Goal: Check status: Check status

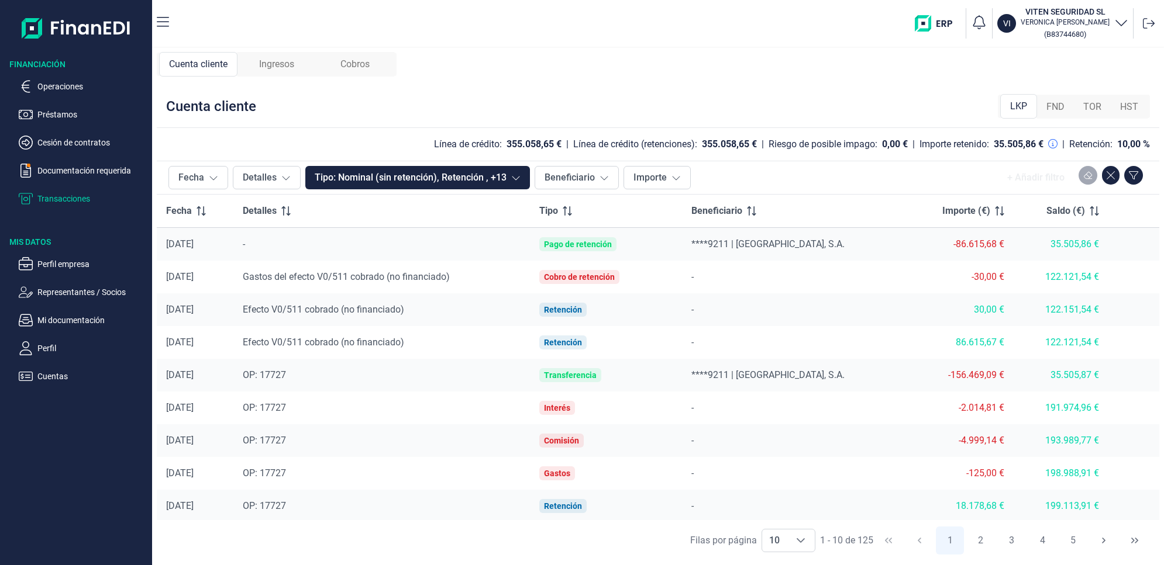
click at [285, 63] on span "Ingresos" at bounding box center [276, 64] width 35 height 14
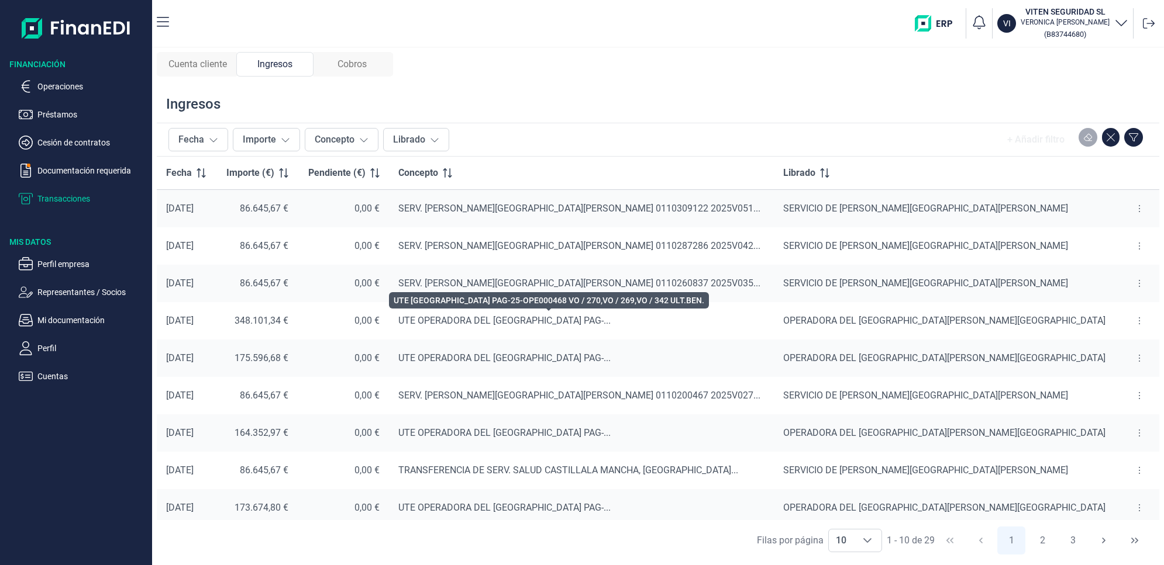
click at [607, 320] on span "UTE OPERADORA DEL [GEOGRAPHIC_DATA] PAG-..." at bounding box center [504, 320] width 212 height 11
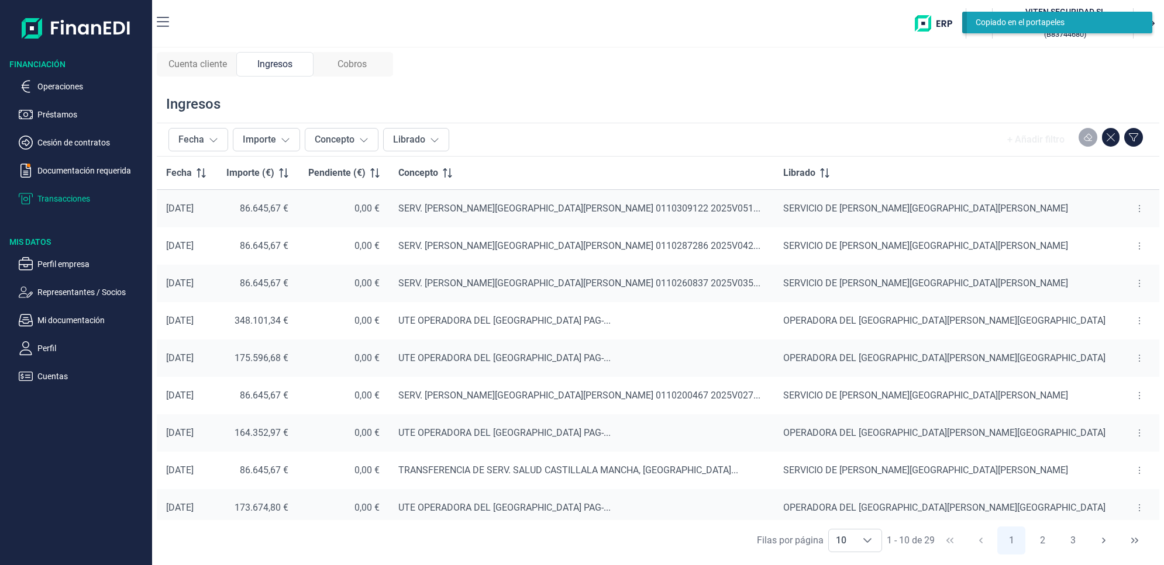
click at [1128, 320] on button at bounding box center [1138, 321] width 21 height 19
click at [1117, 346] on span "Ver cobros" at bounding box center [1110, 351] width 39 height 12
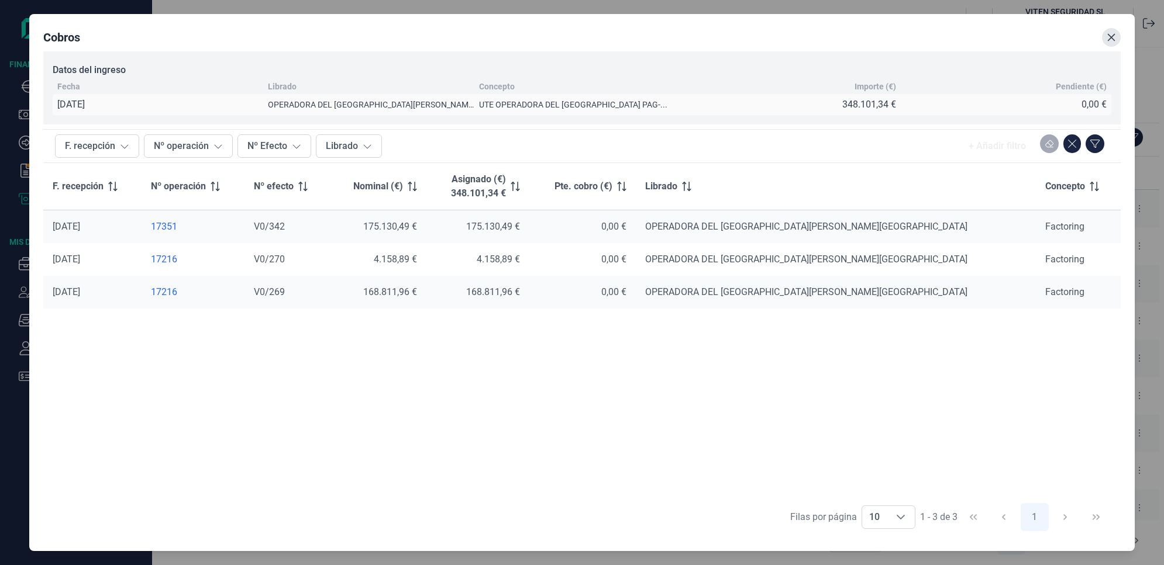
click at [1107, 36] on icon "Close" at bounding box center [1110, 37] width 9 height 9
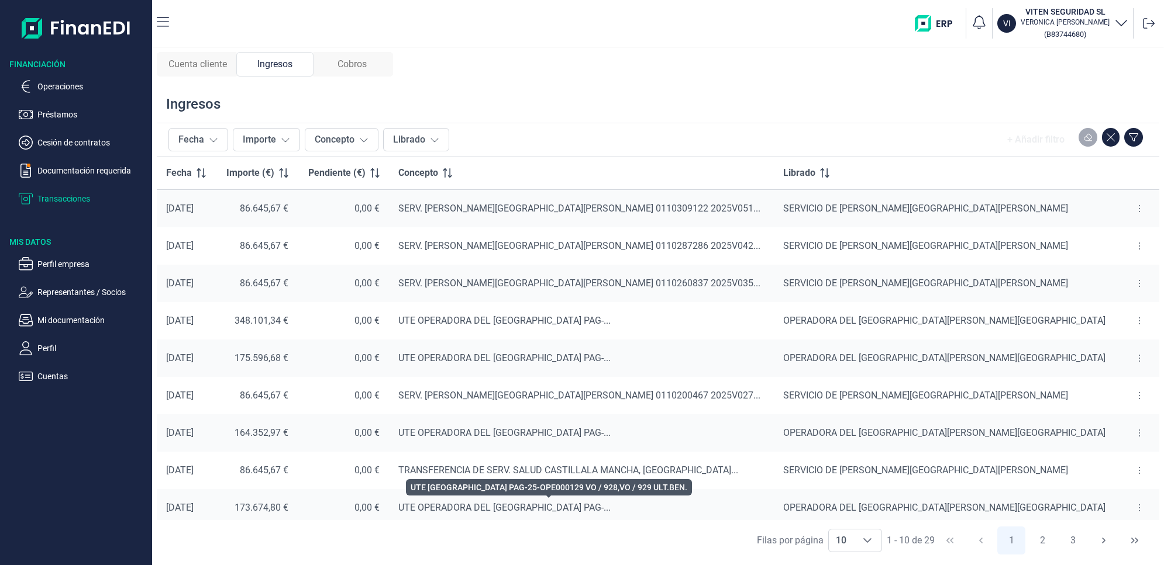
click at [500, 508] on span "UTE OPERADORA DEL [GEOGRAPHIC_DATA] PAG-..." at bounding box center [504, 507] width 212 height 11
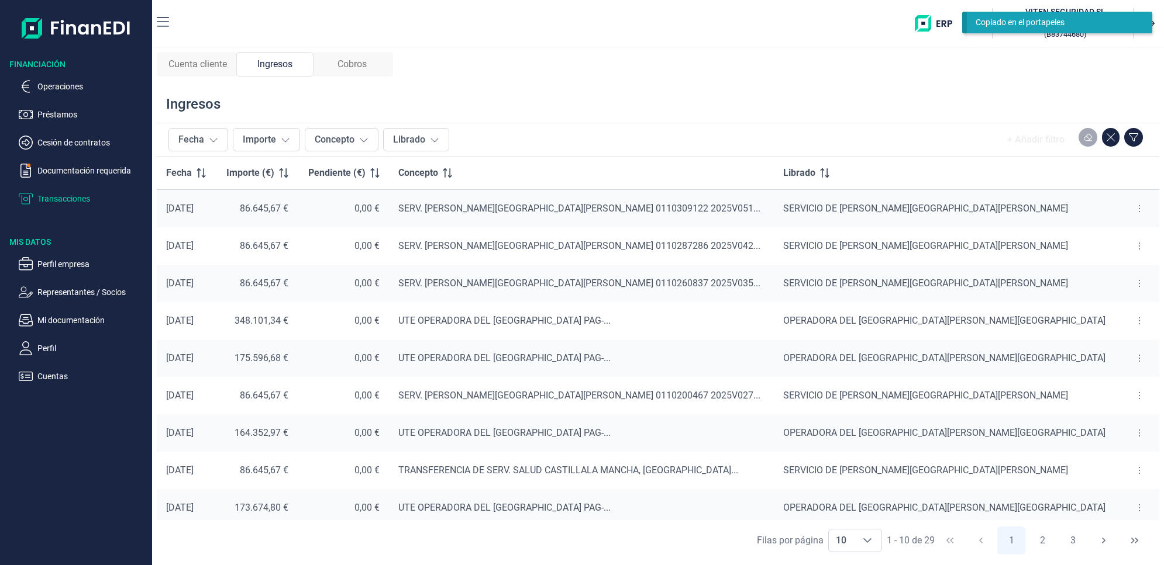
click at [1138, 509] on icon at bounding box center [1139, 507] width 2 height 9
click at [1138, 507] on icon at bounding box center [1139, 507] width 2 height 9
click at [1111, 543] on span "Ver cobros" at bounding box center [1110, 537] width 39 height 12
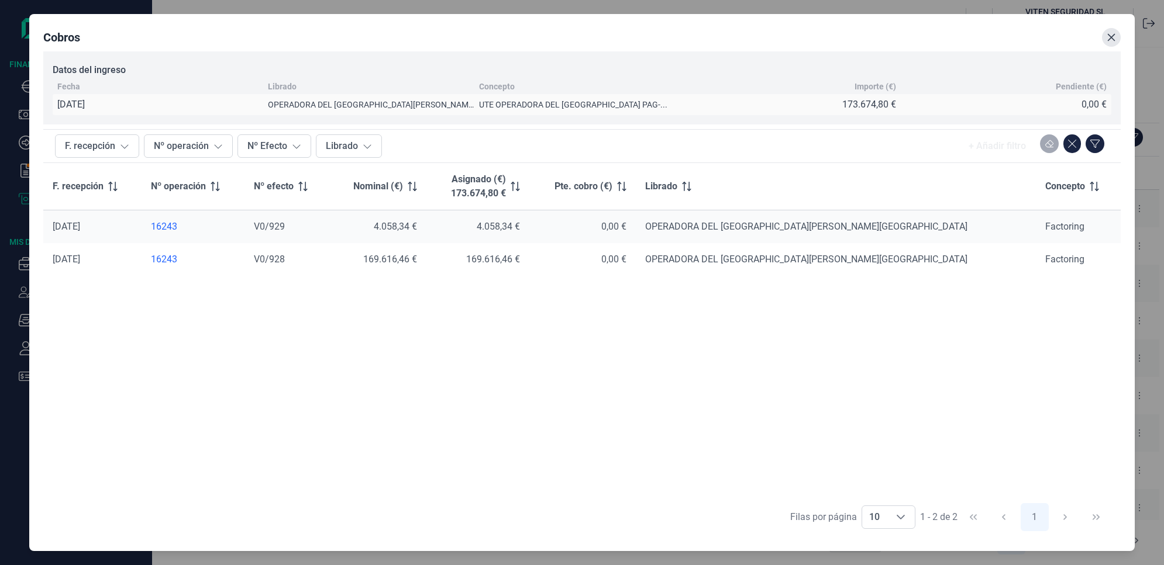
click at [1113, 35] on icon "Close" at bounding box center [1111, 38] width 8 height 8
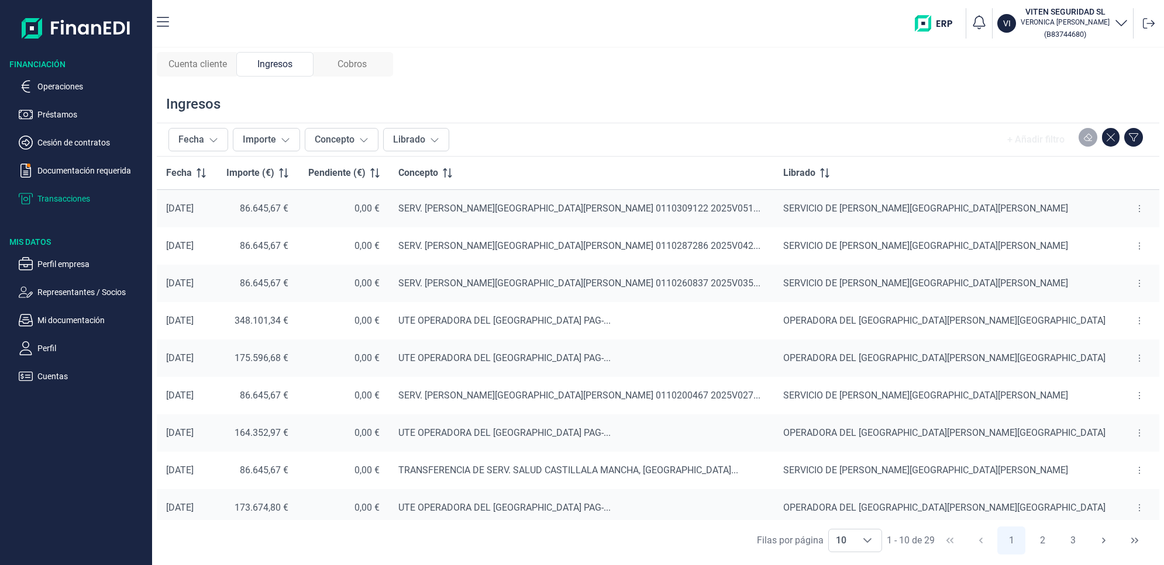
click at [1138, 433] on icon at bounding box center [1139, 433] width 2 height 9
click at [1096, 464] on span "Ver cobros" at bounding box center [1110, 463] width 39 height 12
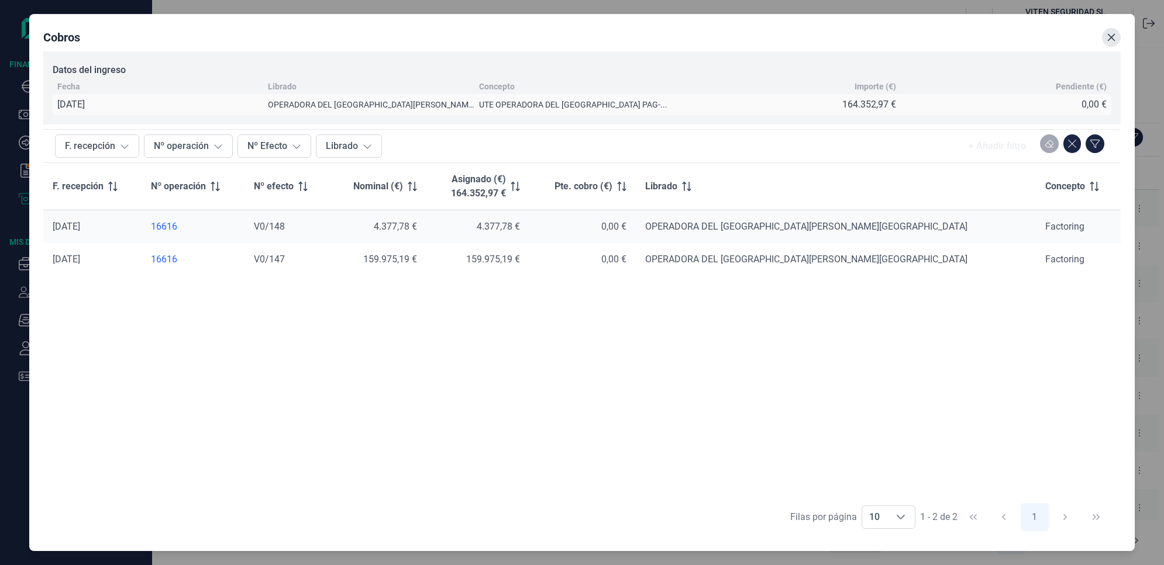
click at [1111, 37] on icon "Close" at bounding box center [1111, 38] width 8 height 8
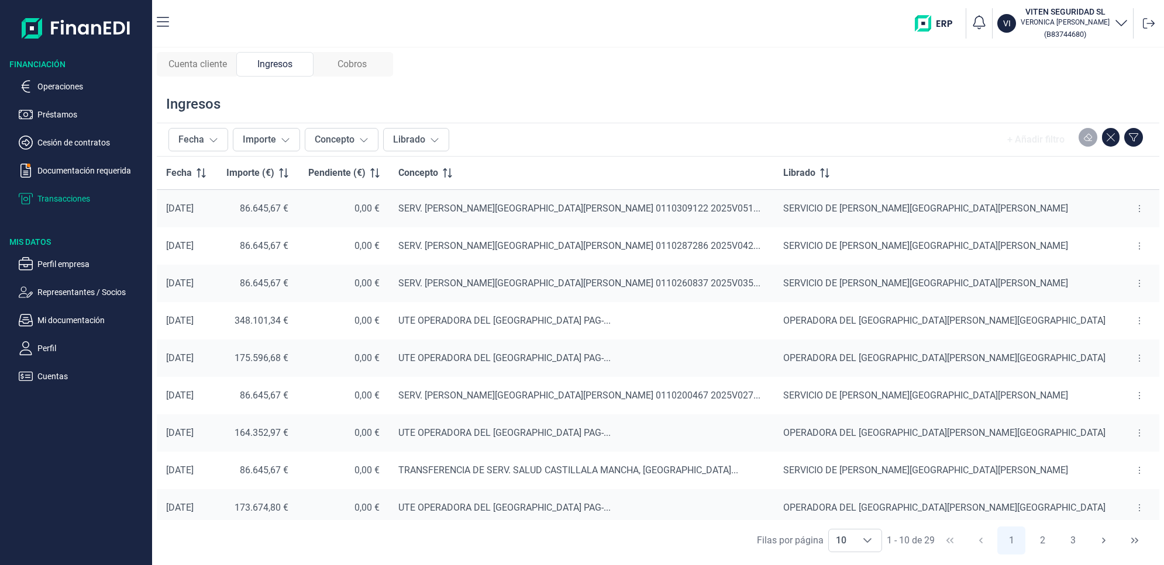
click at [1138, 357] on icon at bounding box center [1139, 358] width 2 height 9
click at [1101, 392] on span "Ver cobros" at bounding box center [1110, 388] width 39 height 12
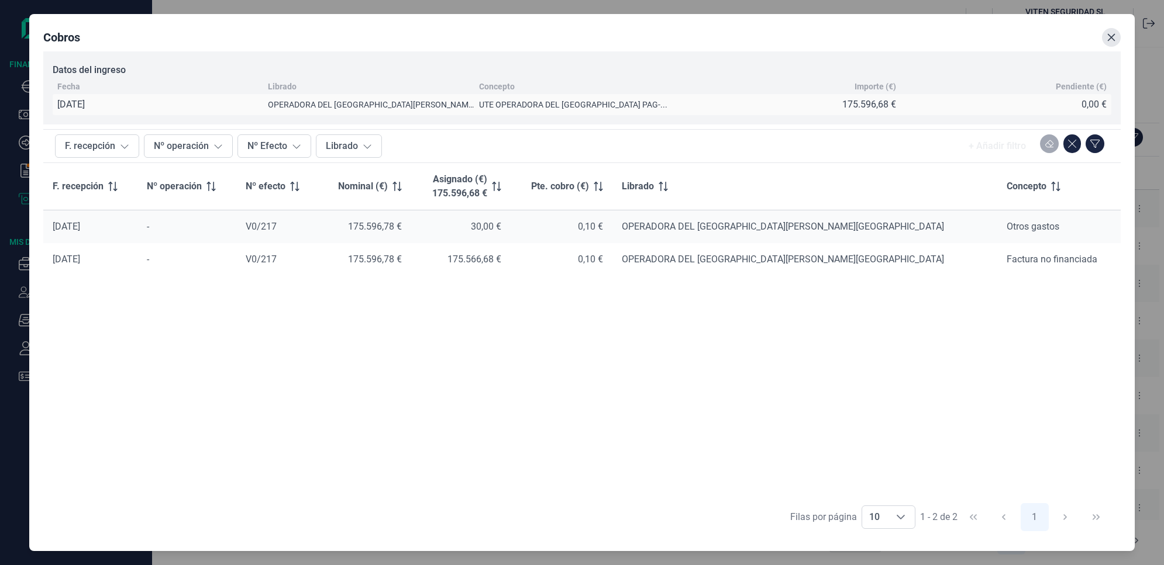
click at [1110, 36] on icon "Close" at bounding box center [1110, 37] width 9 height 9
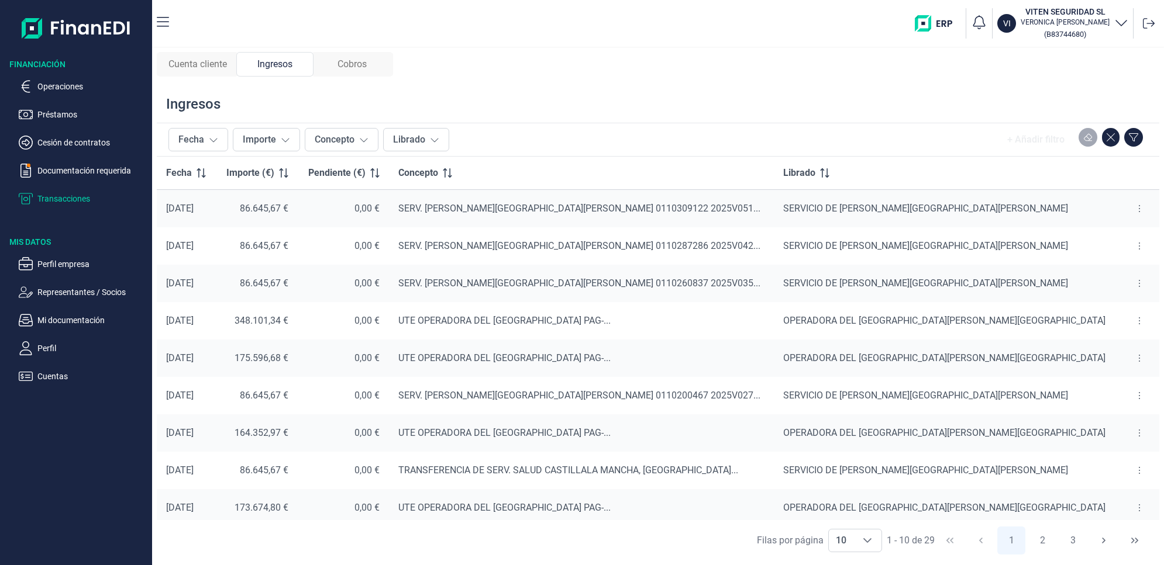
click at [71, 193] on p "Transacciones" at bounding box center [92, 199] width 110 height 14
click at [63, 201] on p "Transacciones" at bounding box center [92, 199] width 110 height 14
click at [211, 58] on span "Cuenta cliente" at bounding box center [197, 64] width 58 height 14
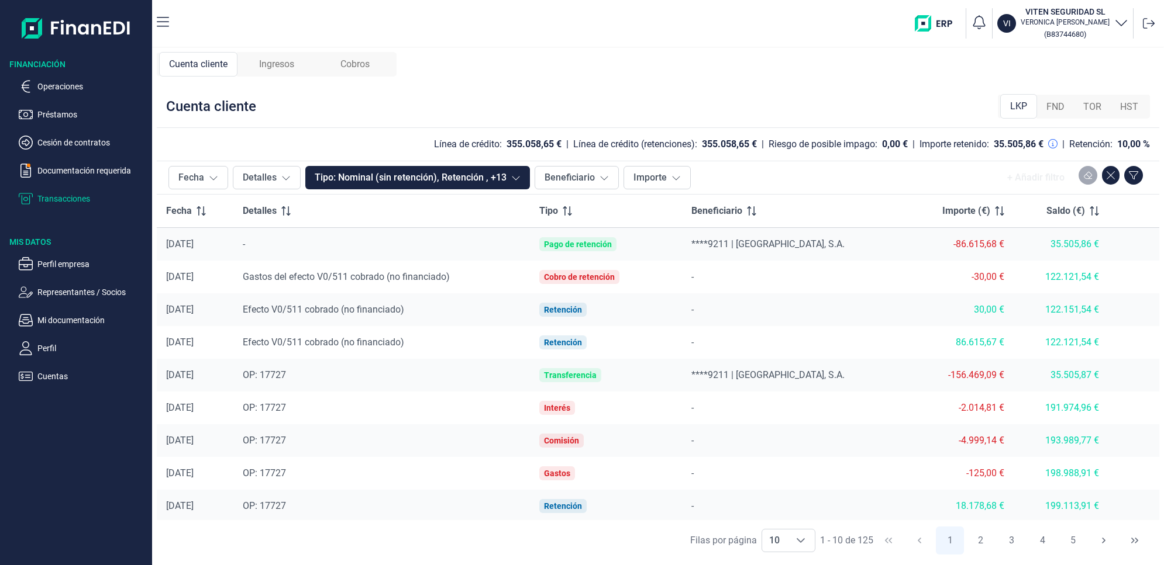
click at [361, 61] on span "Cobros" at bounding box center [354, 64] width 29 height 14
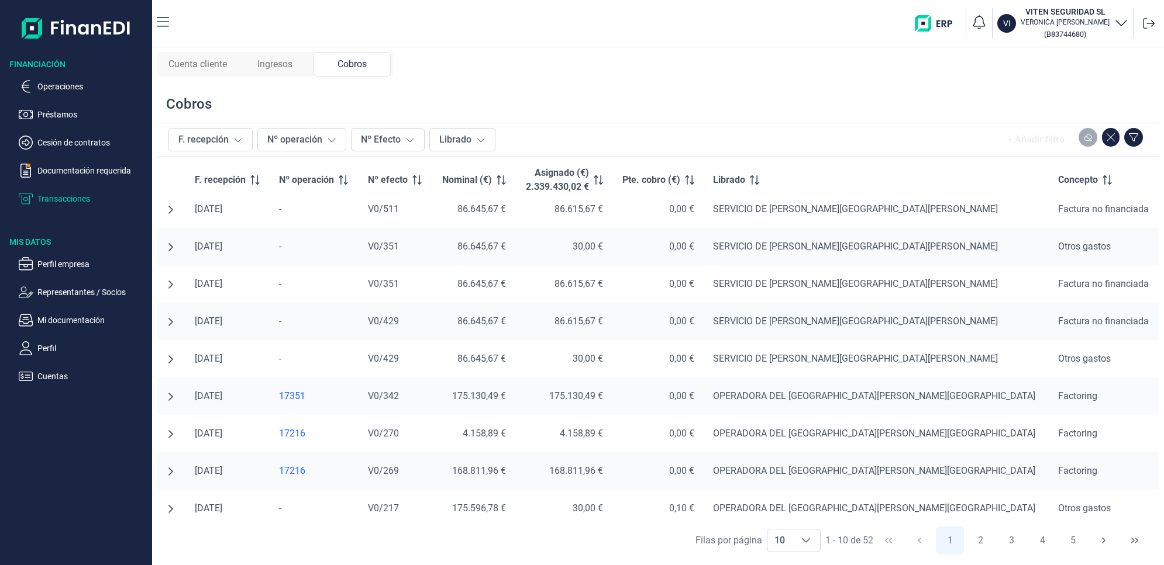
scroll to position [57, 0]
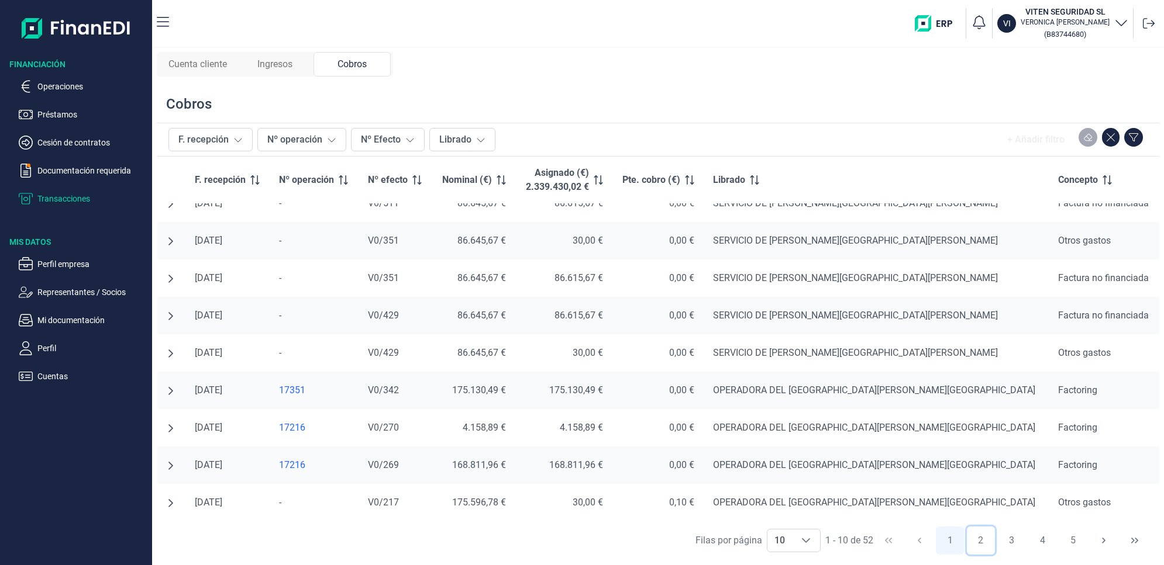
click at [981, 540] on button "2" at bounding box center [980, 541] width 28 height 28
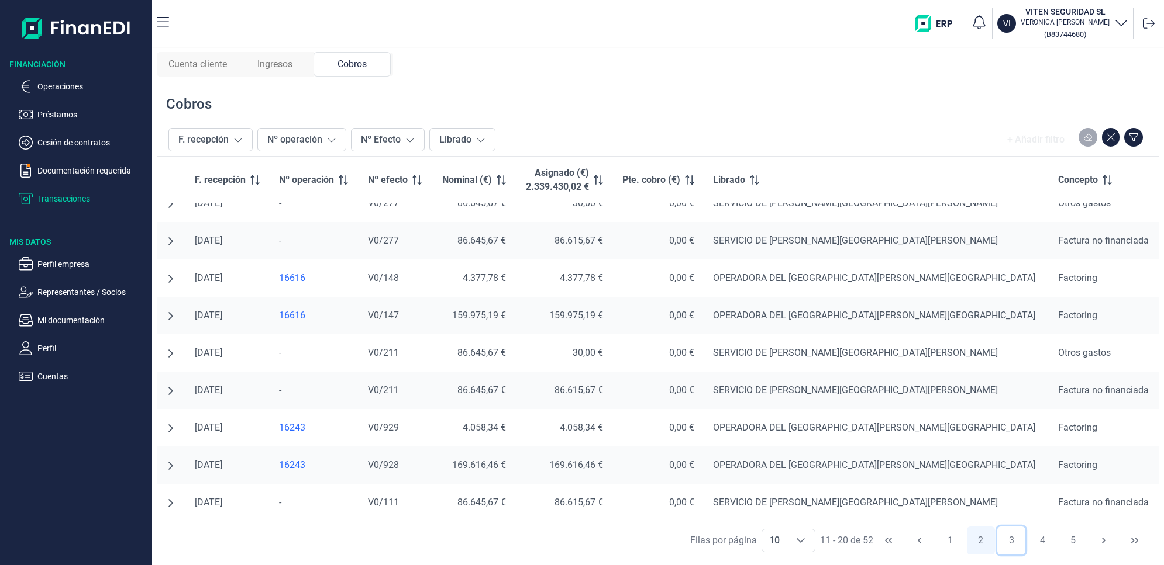
click at [1007, 541] on button "3" at bounding box center [1011, 541] width 28 height 28
